Goal: Transaction & Acquisition: Purchase product/service

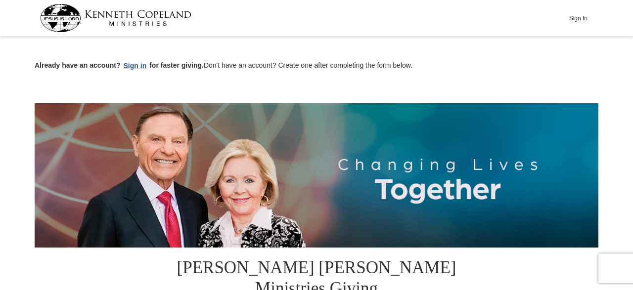
click at [136, 69] on button "Sign in" at bounding box center [135, 65] width 29 height 11
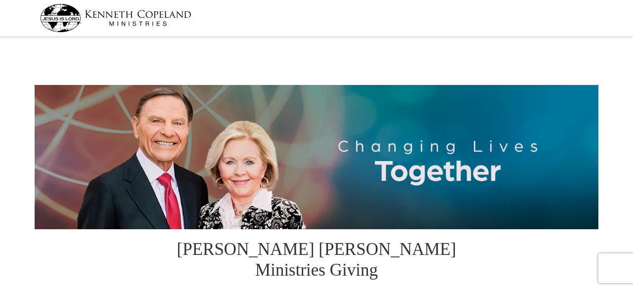
select select "MT"
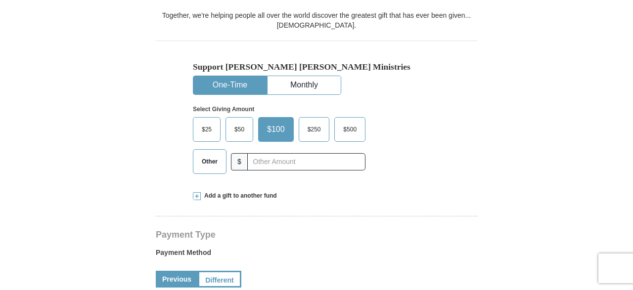
scroll to position [308, 0]
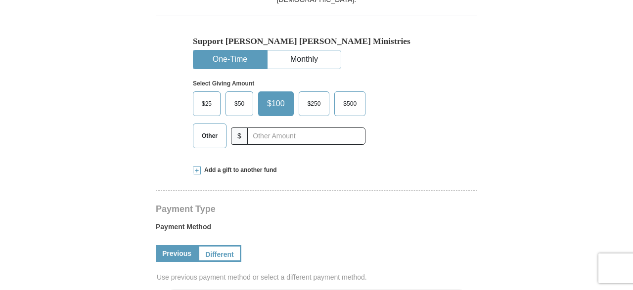
click at [204, 96] on span "$25" at bounding box center [207, 103] width 20 height 15
click at [0, 0] on input "$25" at bounding box center [0, 0] width 0 height 0
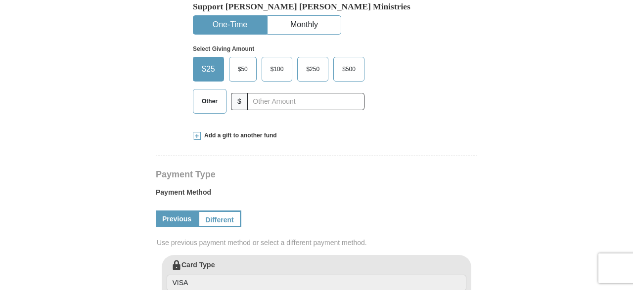
scroll to position [565, 0]
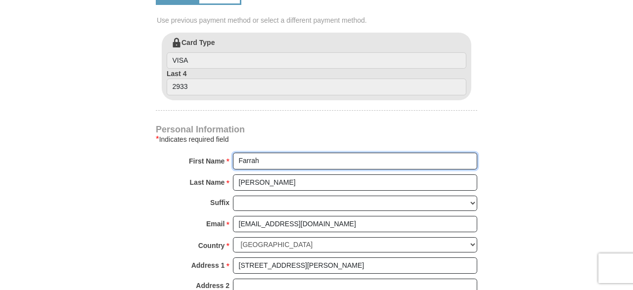
click at [266, 153] on input "Farrah" at bounding box center [355, 161] width 244 height 17
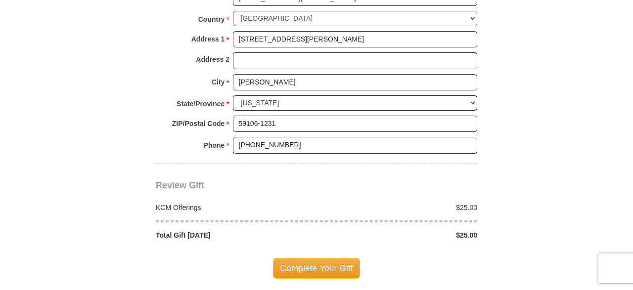
scroll to position [822, 0]
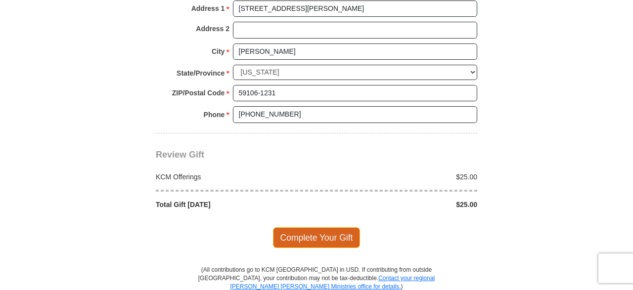
type input "Farrah and Shaun"
click at [324, 227] on span "Complete Your Gift" at bounding box center [316, 237] width 87 height 21
